Goal: Find specific page/section: Find specific page/section

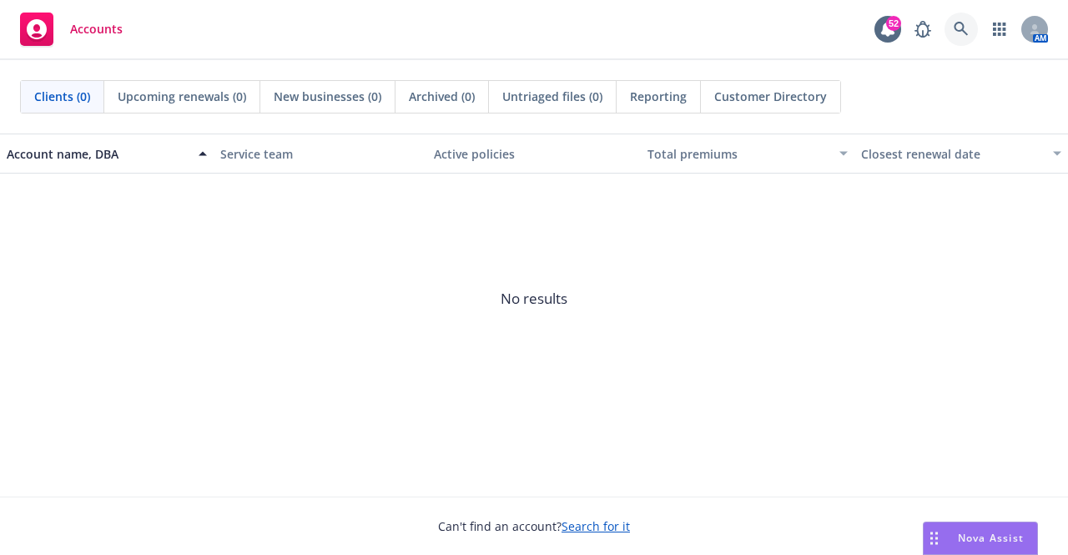
click at [969, 28] on link at bounding box center [961, 29] width 33 height 33
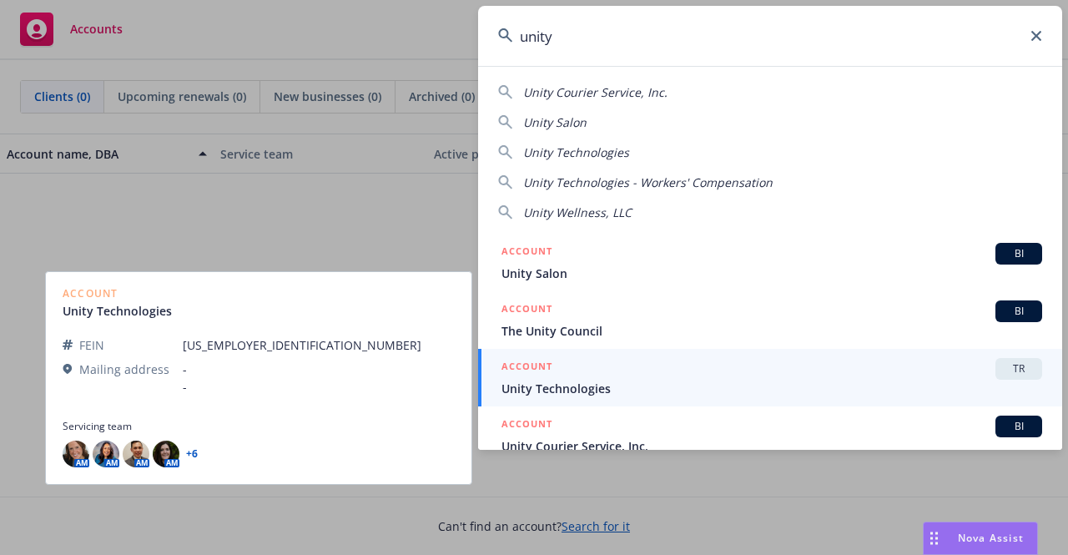
type input "unity"
click at [839, 369] on div "ACCOUNT TR" at bounding box center [772, 369] width 541 height 22
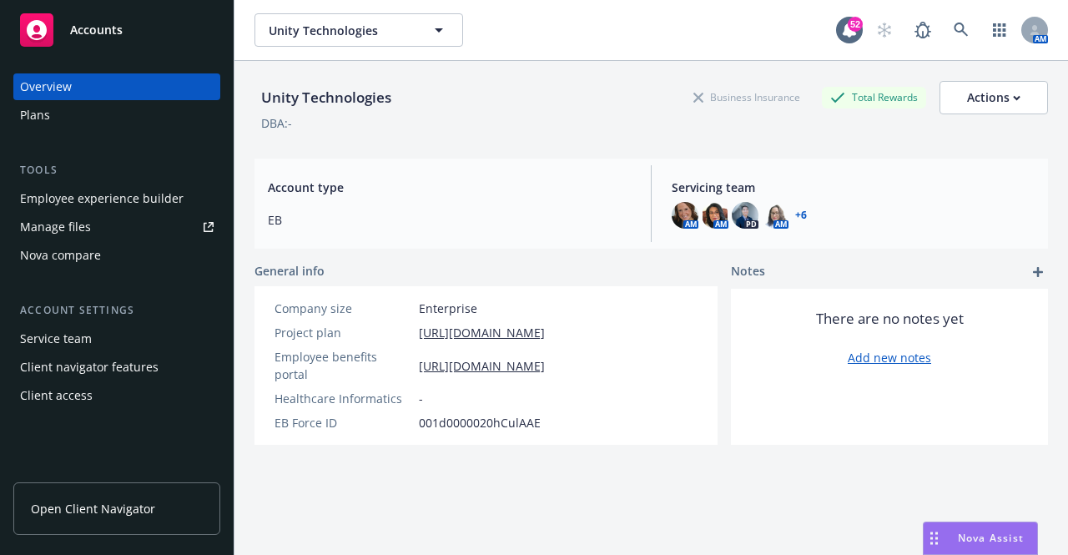
click at [169, 189] on div "Employee experience builder" at bounding box center [102, 198] width 164 height 27
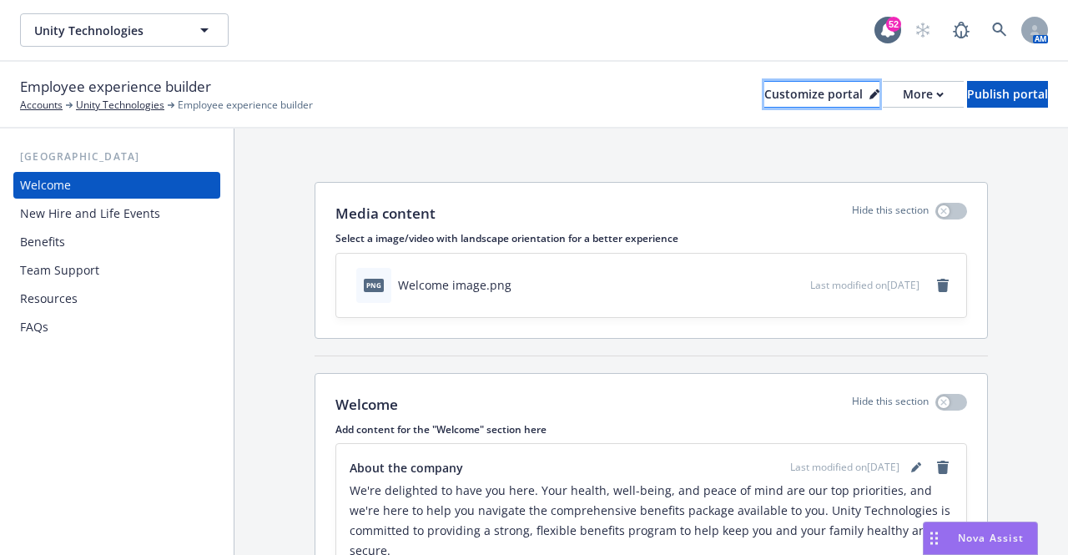
click at [765, 102] on div "Customize portal" at bounding box center [822, 94] width 115 height 25
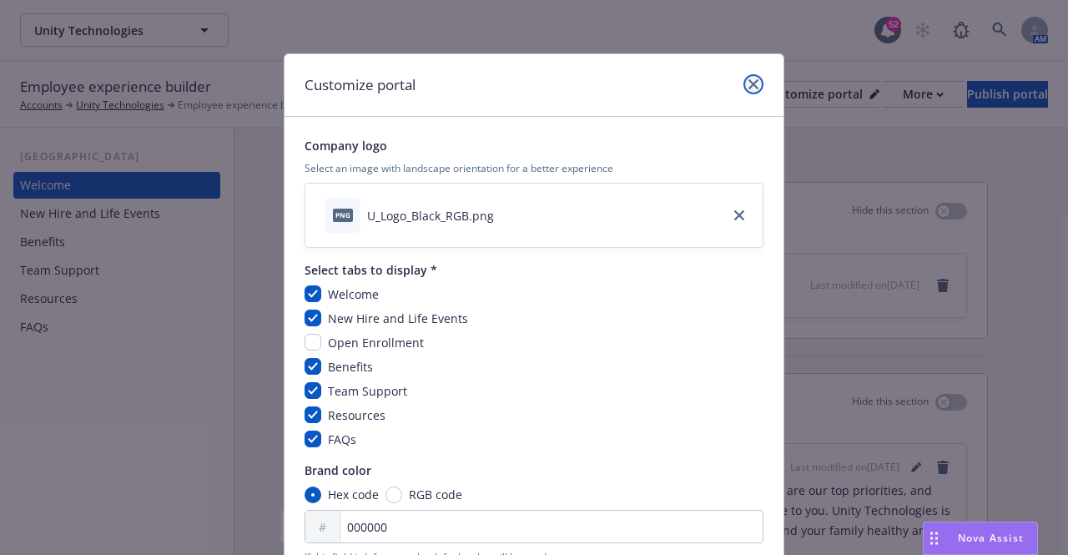
click at [753, 82] on link "close" at bounding box center [754, 84] width 20 height 20
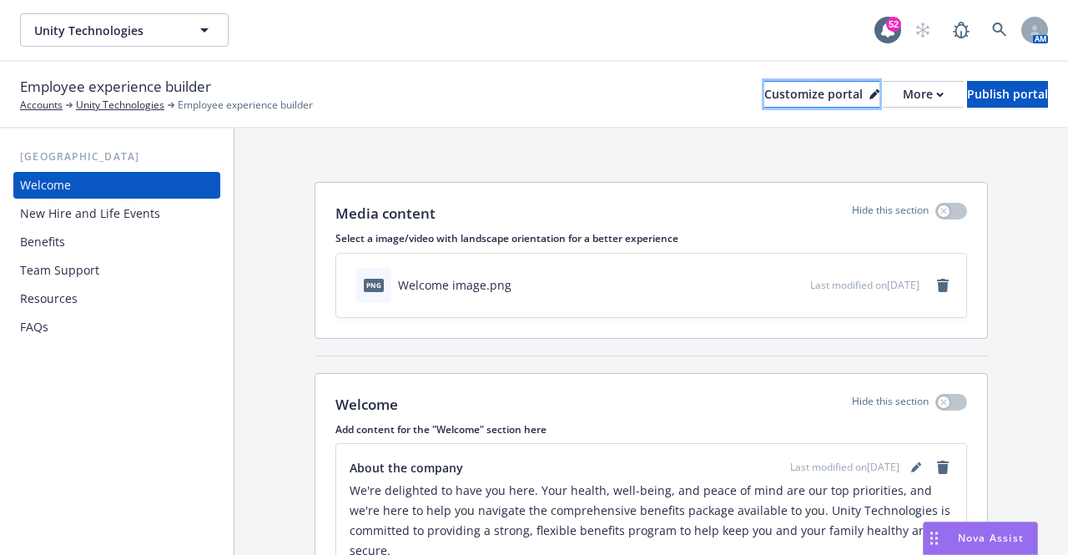
click at [765, 97] on div "Customize portal" at bounding box center [822, 94] width 115 height 25
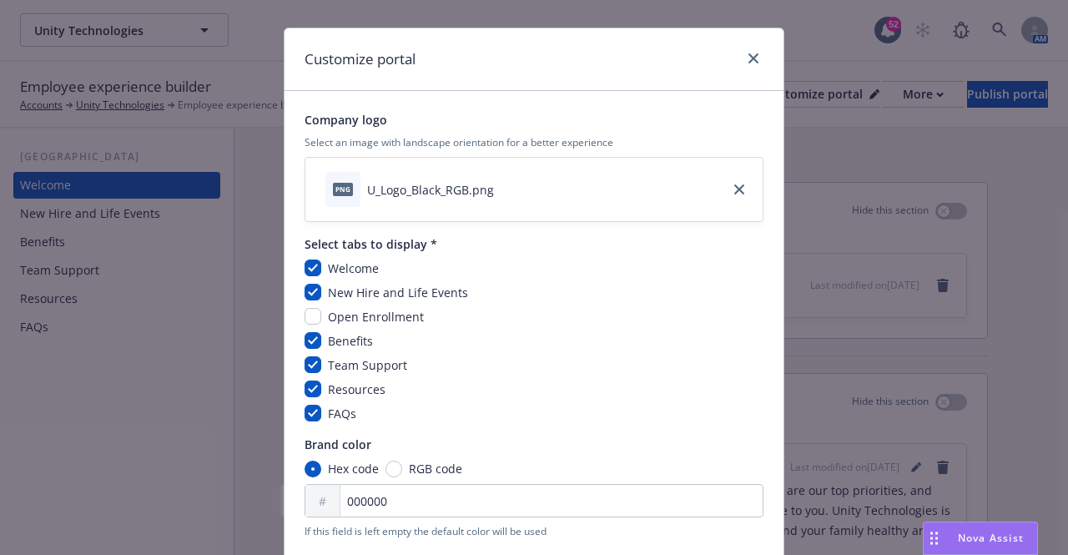
scroll to position [25, 0]
click at [753, 59] on link "close" at bounding box center [754, 59] width 20 height 20
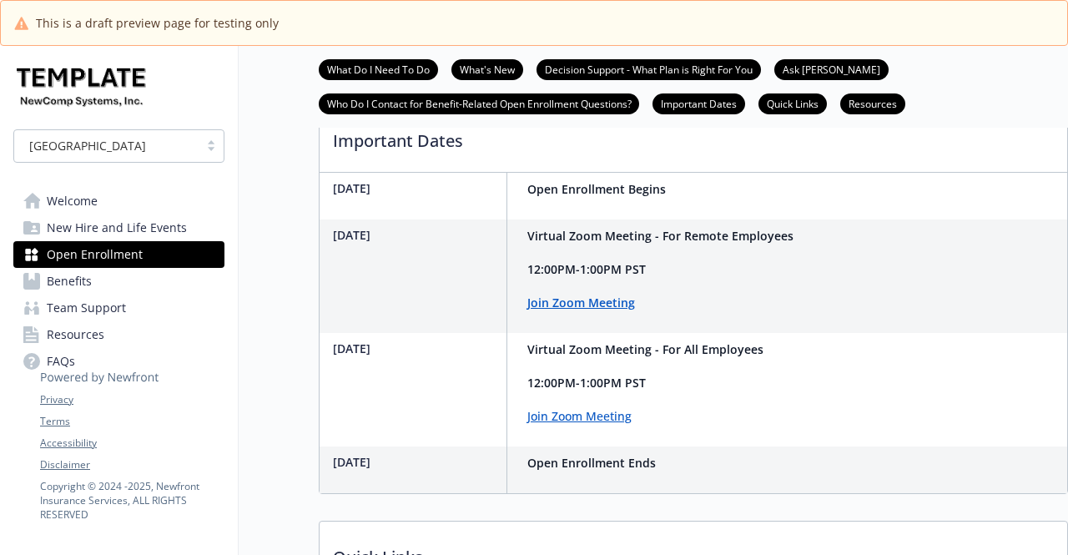
scroll to position [920, 0]
